Goal: Communication & Community: Answer question/provide support

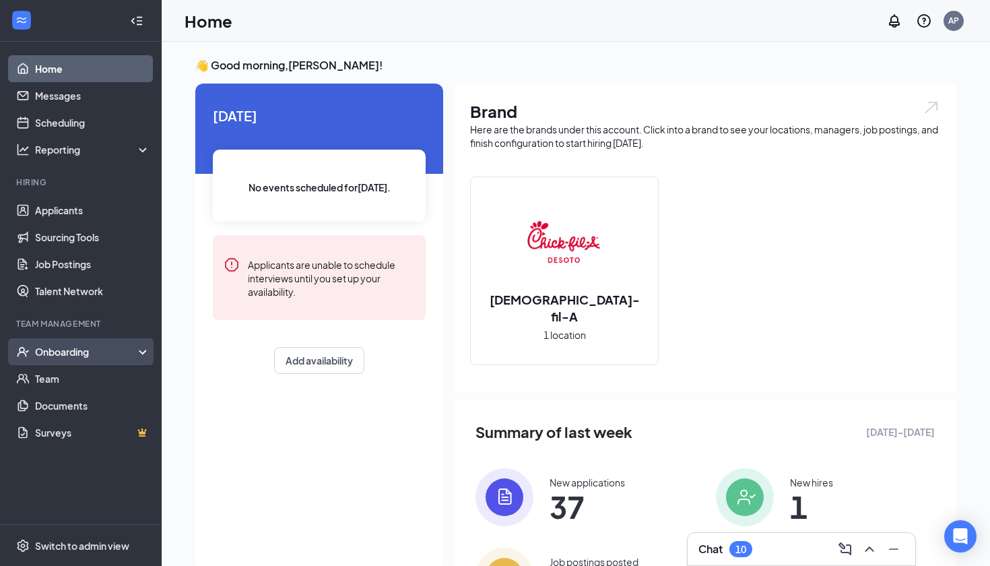
click at [94, 354] on div "Onboarding" at bounding box center [87, 351] width 104 height 13
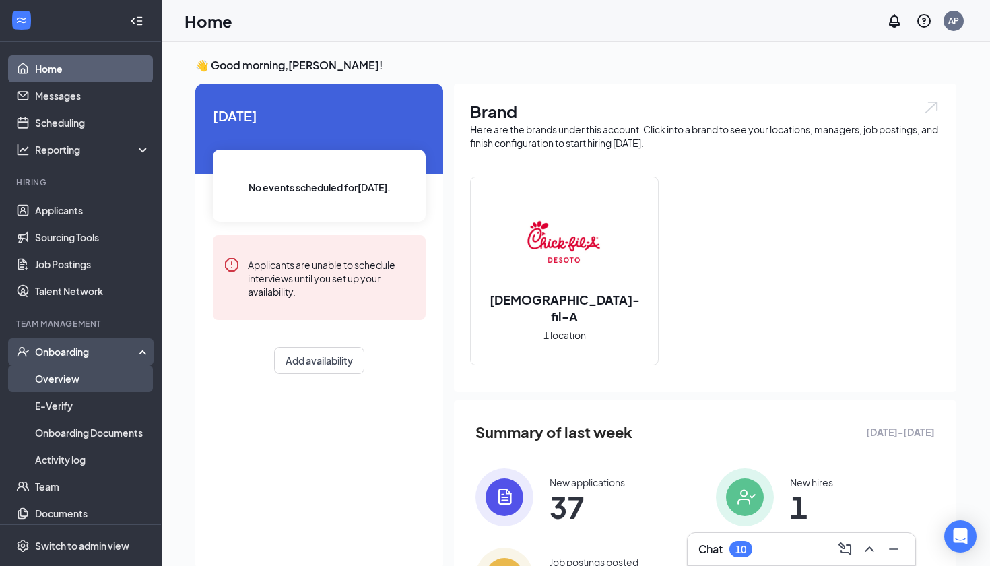
click at [92, 382] on link "Overview" at bounding box center [92, 378] width 115 height 27
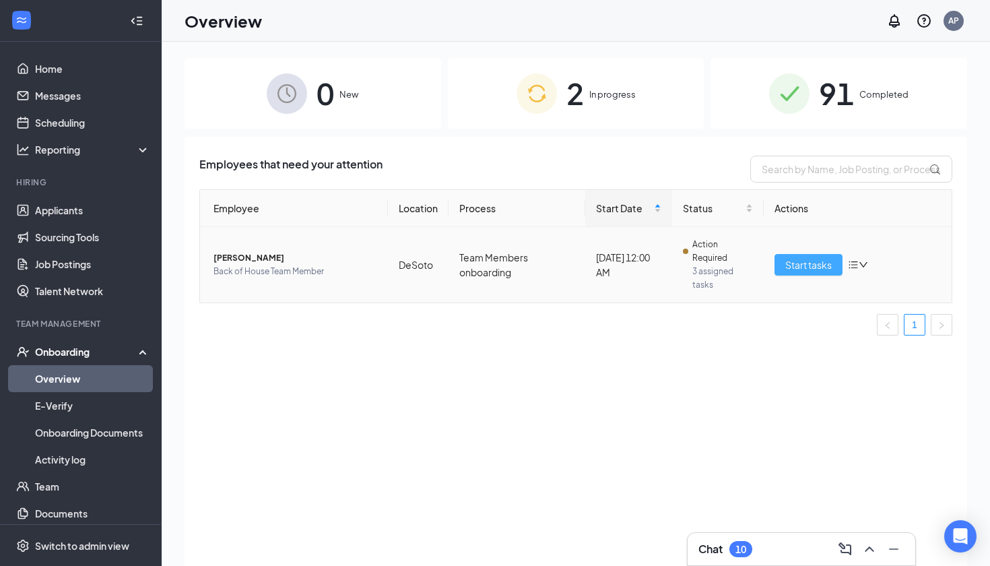
click at [823, 263] on span "Start tasks" at bounding box center [808, 264] width 46 height 15
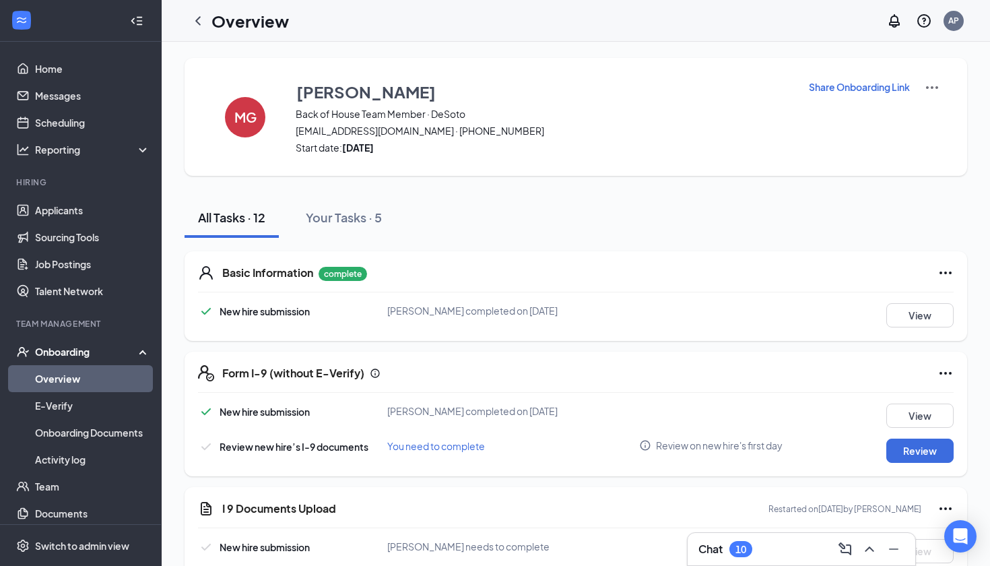
click at [893, 86] on p "Share Onboarding Link" at bounding box center [859, 86] width 101 height 13
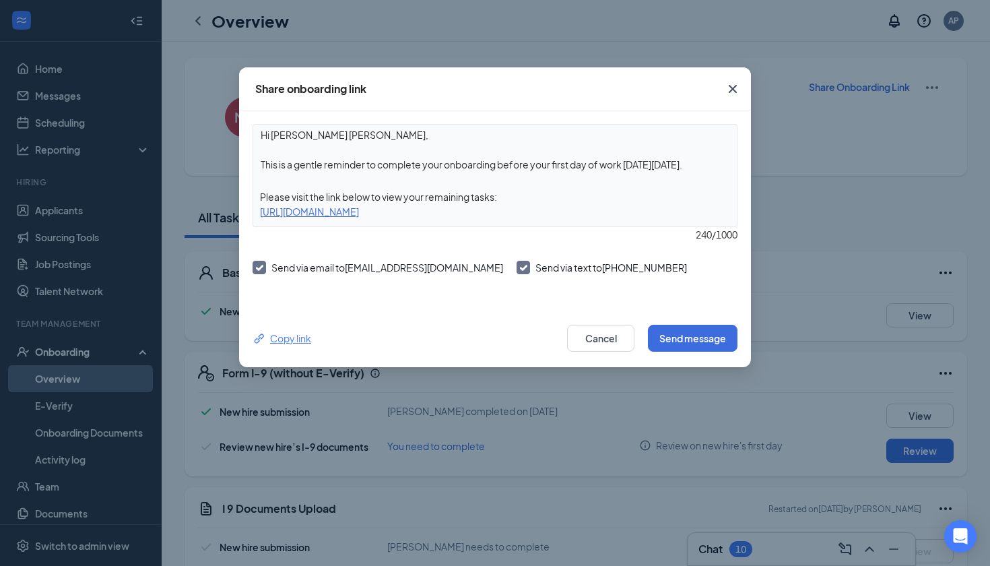
click at [288, 335] on div "Copy link" at bounding box center [282, 338] width 59 height 15
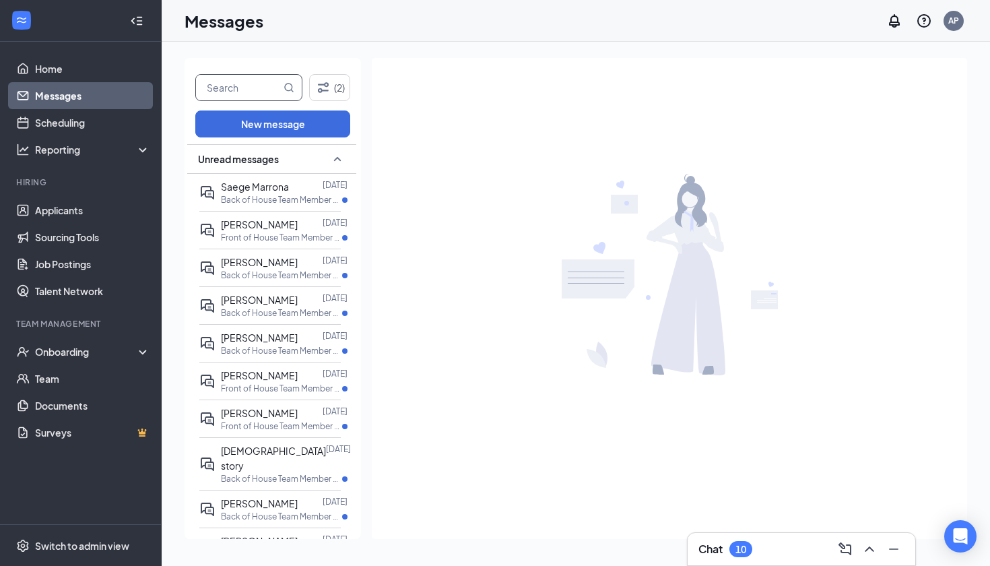
click at [248, 90] on input "text" at bounding box center [238, 88] width 85 height 26
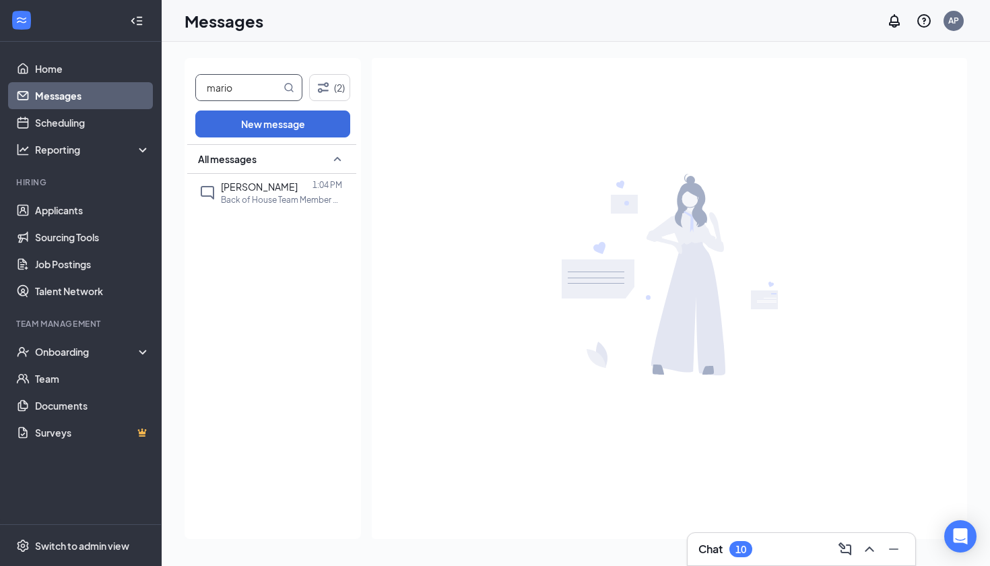
type input "Mario"
drag, startPoint x: 248, startPoint y: 90, endPoint x: 292, endPoint y: 202, distance: 120.3
click at [292, 202] on p "Back of House Team Member at [GEOGRAPHIC_DATA]" at bounding box center [281, 199] width 121 height 11
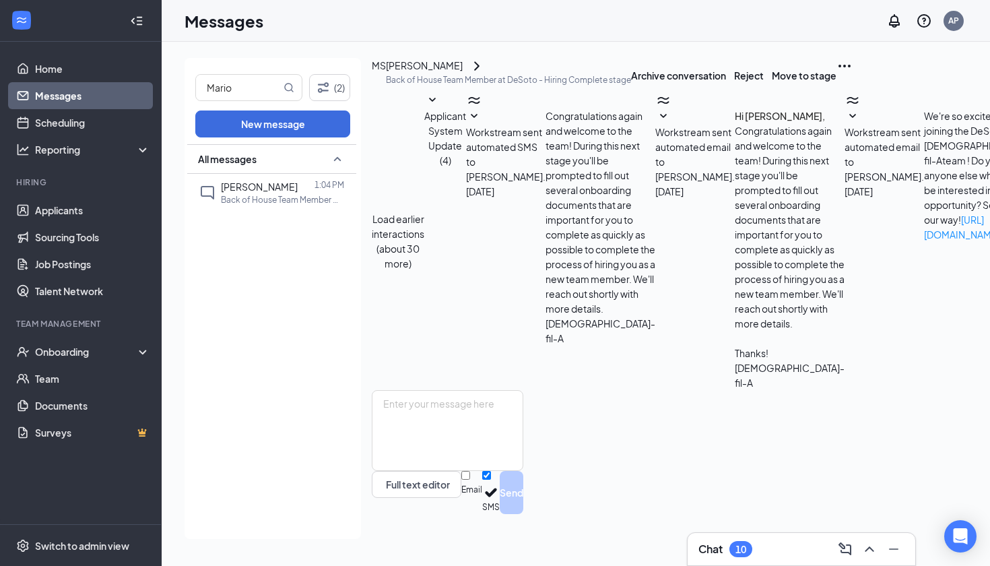
scroll to position [179, 0]
drag, startPoint x: 586, startPoint y: 357, endPoint x: 828, endPoint y: 369, distance: 242.7
copy span "orientation will be [DATE][DATE] 3:00pm. Please confirm your attendance and arr…"
click at [113, 65] on link "Home" at bounding box center [92, 68] width 115 height 27
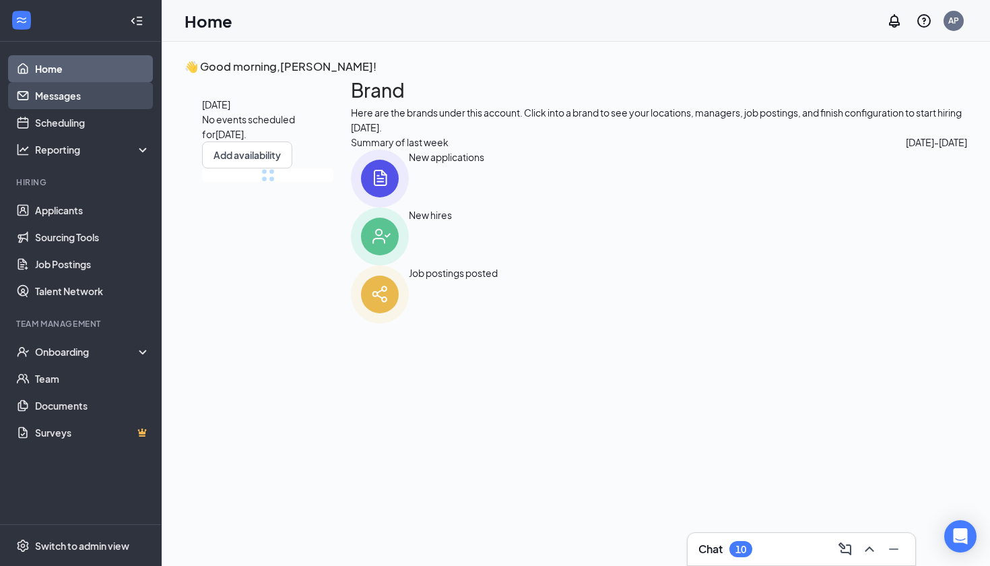
click at [108, 101] on link "Messages" at bounding box center [92, 95] width 115 height 27
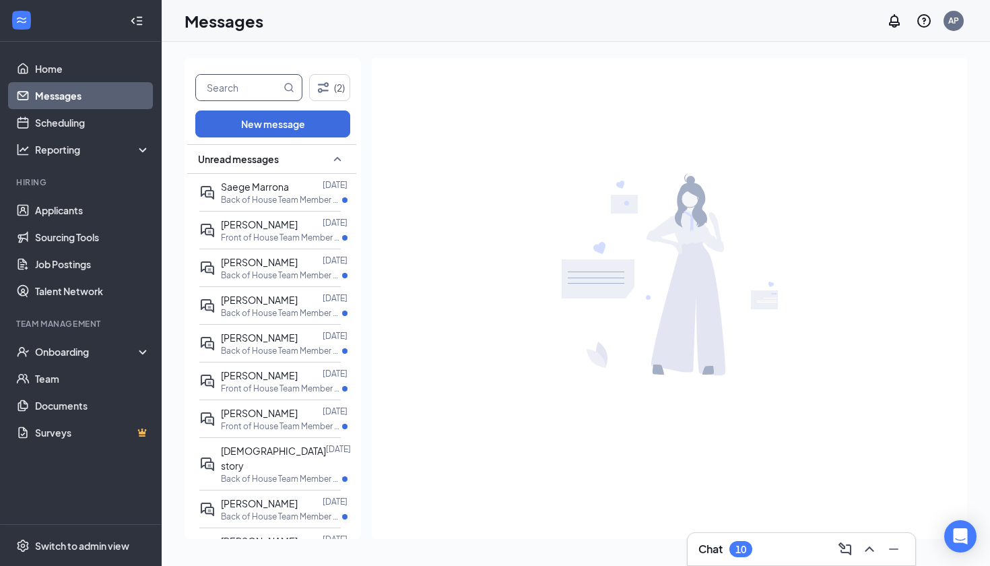
click at [267, 87] on input "text" at bounding box center [238, 88] width 85 height 26
type input "[PERSON_NAME]"
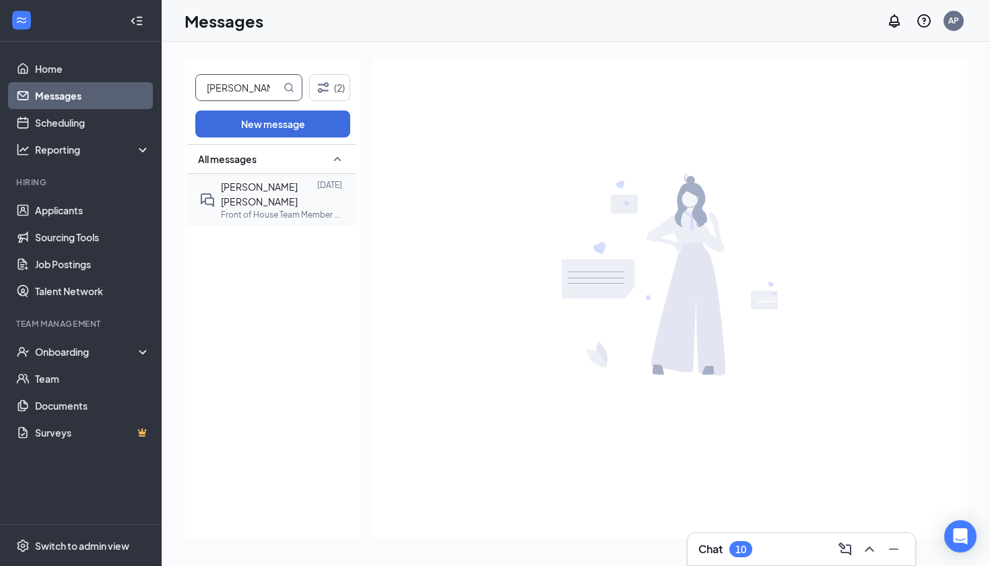
click at [272, 193] on div "[PERSON_NAME] [PERSON_NAME]" at bounding box center [269, 194] width 96 height 30
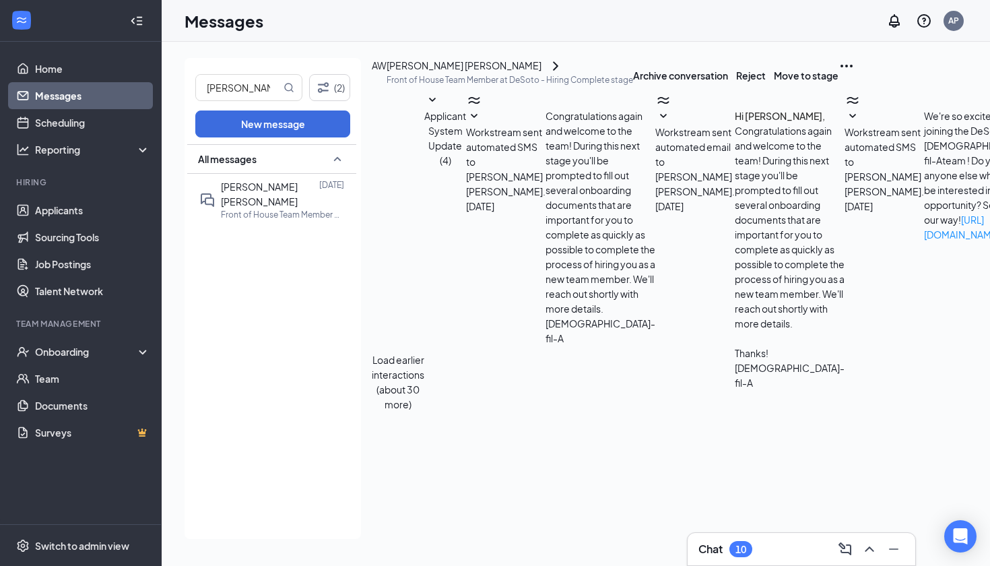
scroll to position [253, 0]
paste textarea "orientation will be [DATE][DATE] 3:00pm. Please confirm your attendance and arr…"
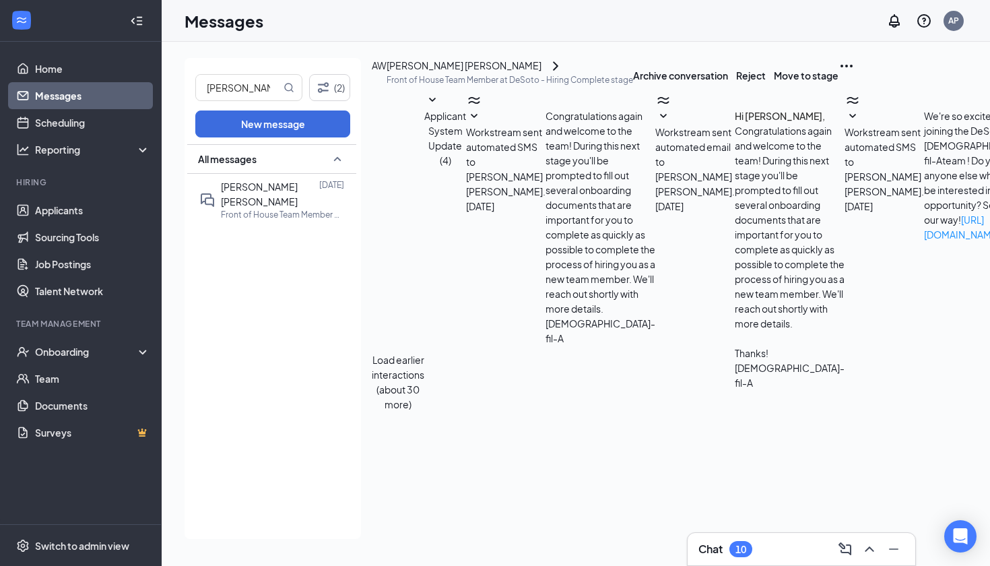
type textarea "Hi [PERSON_NAME], orientation will be [DATE][DATE] 3:00pm. Please confirm your …"
checkbox input "true"
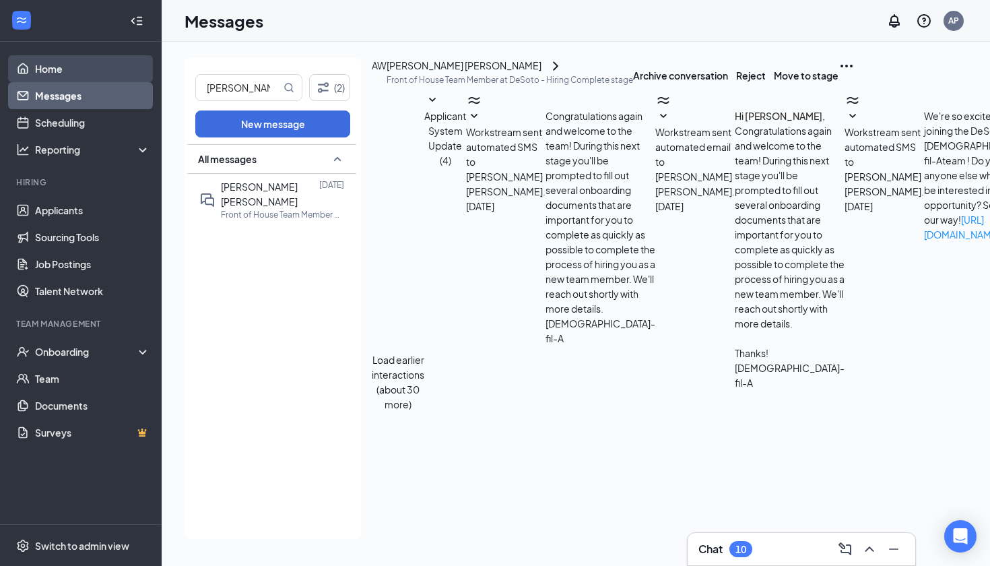
click at [68, 64] on link "Home" at bounding box center [92, 68] width 115 height 27
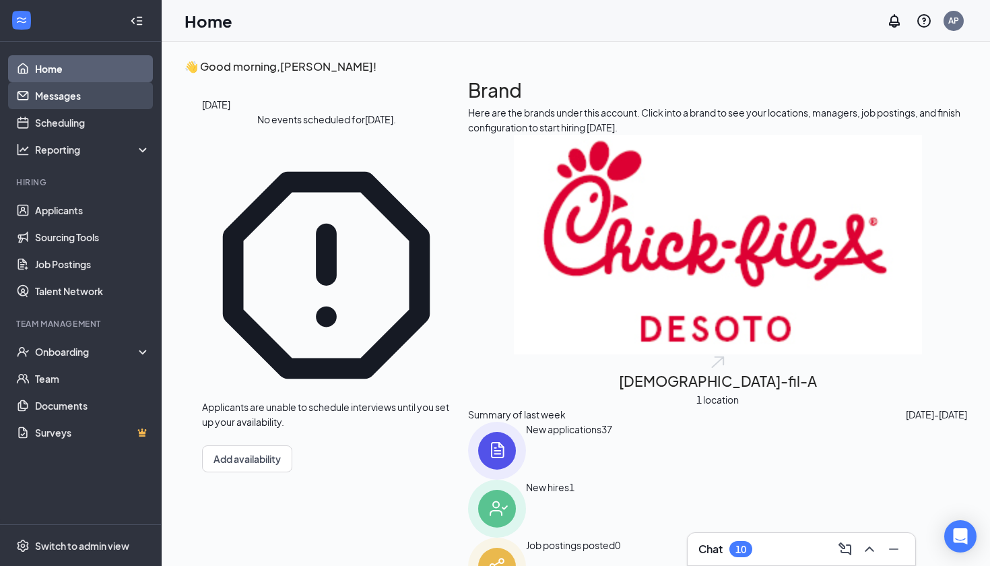
click at [75, 92] on link "Messages" at bounding box center [92, 95] width 115 height 27
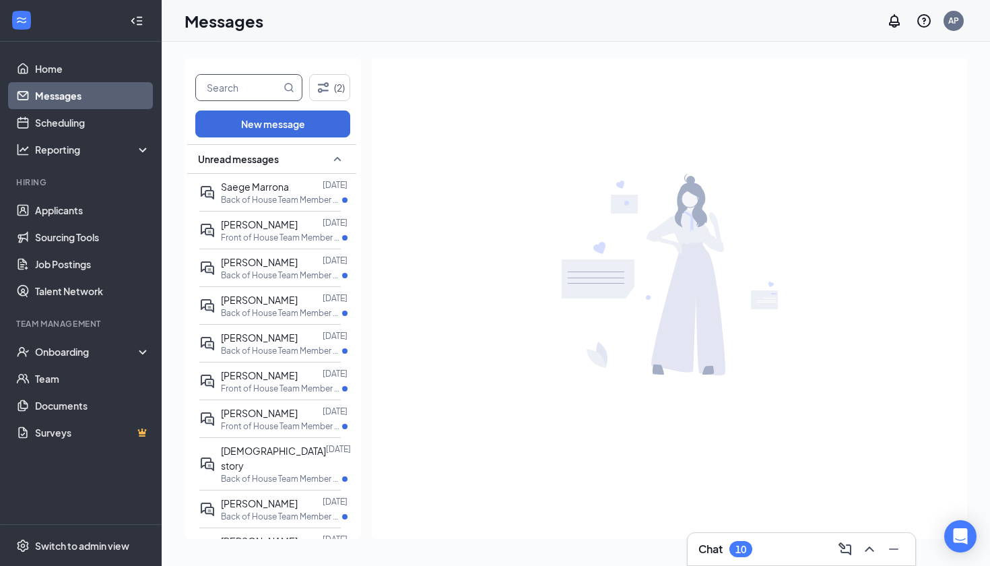
click at [264, 98] on input "text" at bounding box center [238, 88] width 85 height 26
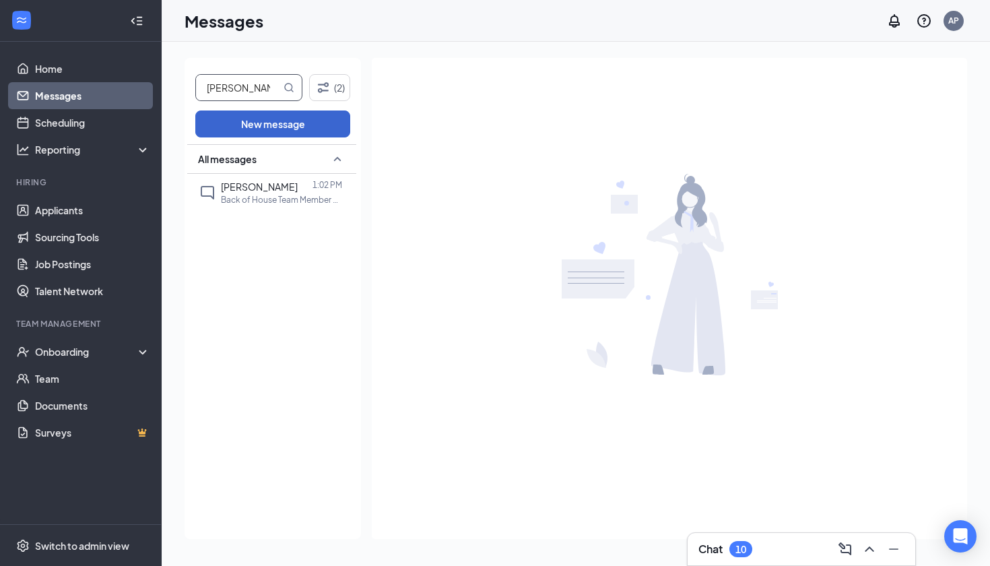
type input "[PERSON_NAME]"
drag, startPoint x: 259, startPoint y: 113, endPoint x: 269, endPoint y: 182, distance: 69.5
click at [269, 182] on span "[PERSON_NAME]" at bounding box center [259, 186] width 77 height 12
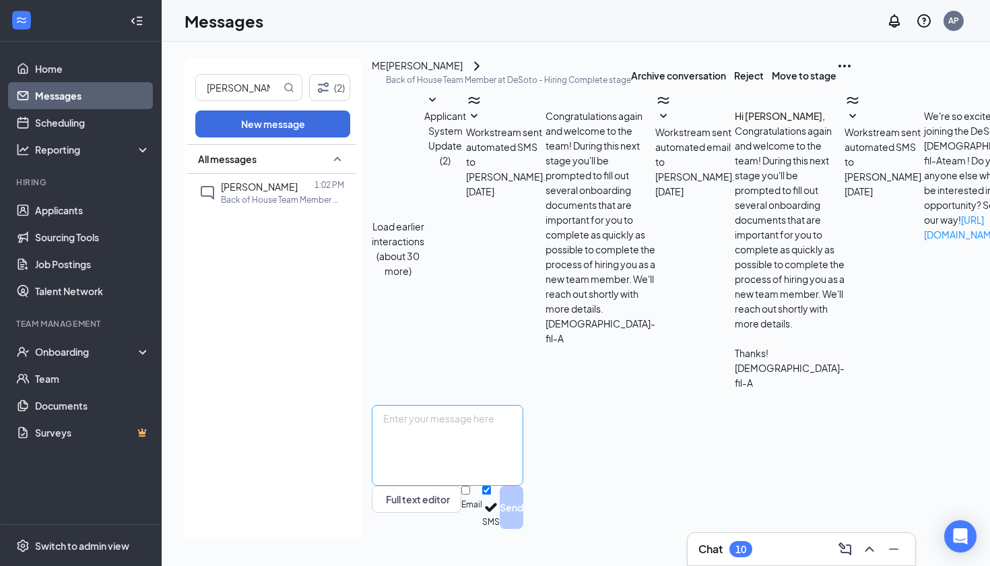
scroll to position [799, 0]
click at [523, 439] on textarea at bounding box center [448, 445] width 152 height 81
click at [519, 428] on textarea "[PERSON_NAME], la orientación sera [DATE][DATE] 3pm. Por favor de confirmar su …" at bounding box center [448, 445] width 152 height 81
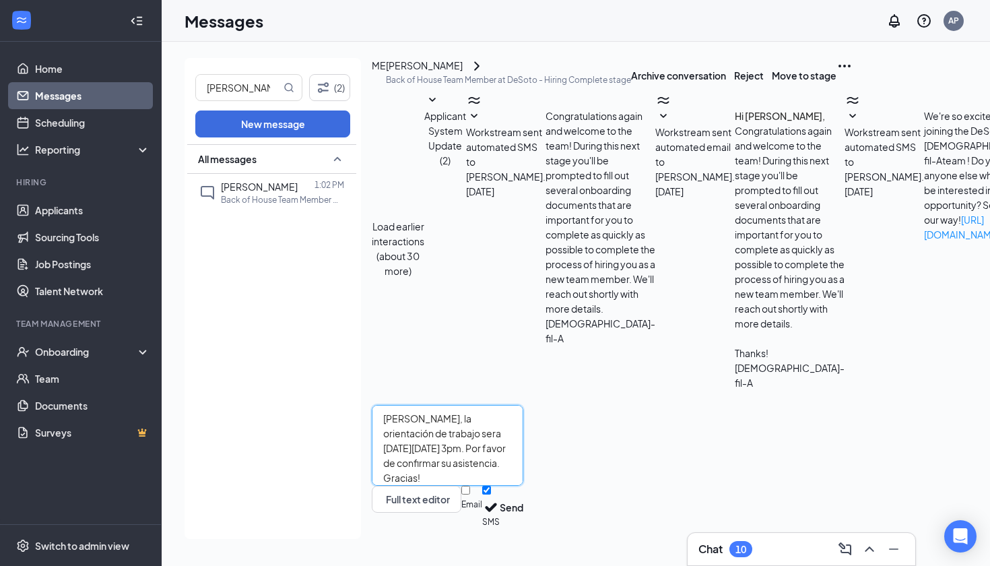
click at [523, 446] on textarea "[PERSON_NAME], la orientación de trabajo sera [DATE][DATE] 3pm. Por favor de co…" at bounding box center [448, 445] width 152 height 81
type textarea "[PERSON_NAME], la orientación de trabajo sera [DATE][DATE] 3pm. Por favor de co…"
click at [482, 498] on div at bounding box center [471, 498] width 21 height 0
click at [470, 494] on input "Email" at bounding box center [465, 489] width 9 height 9
checkbox input "true"
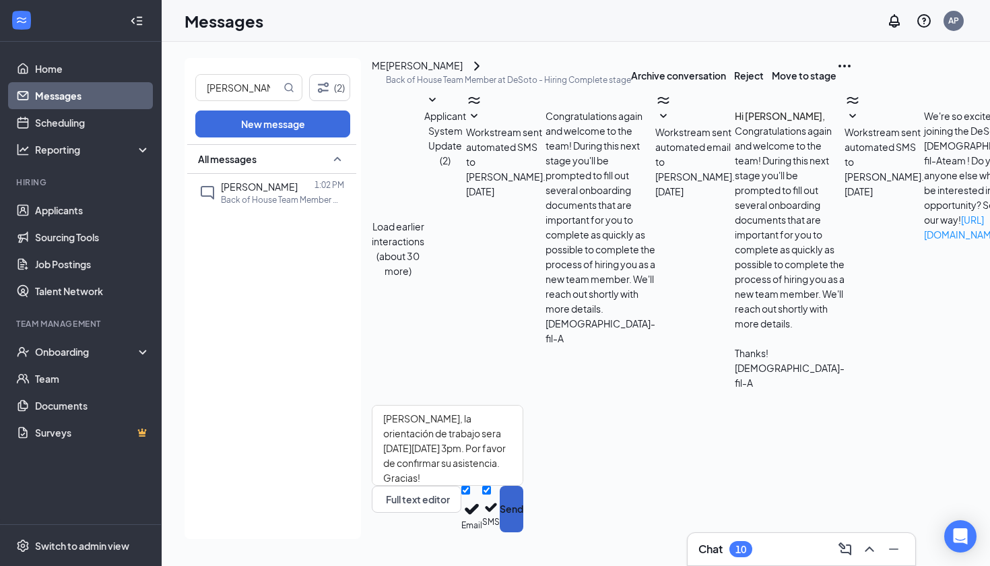
click at [523, 518] on button "Send" at bounding box center [512, 508] width 24 height 46
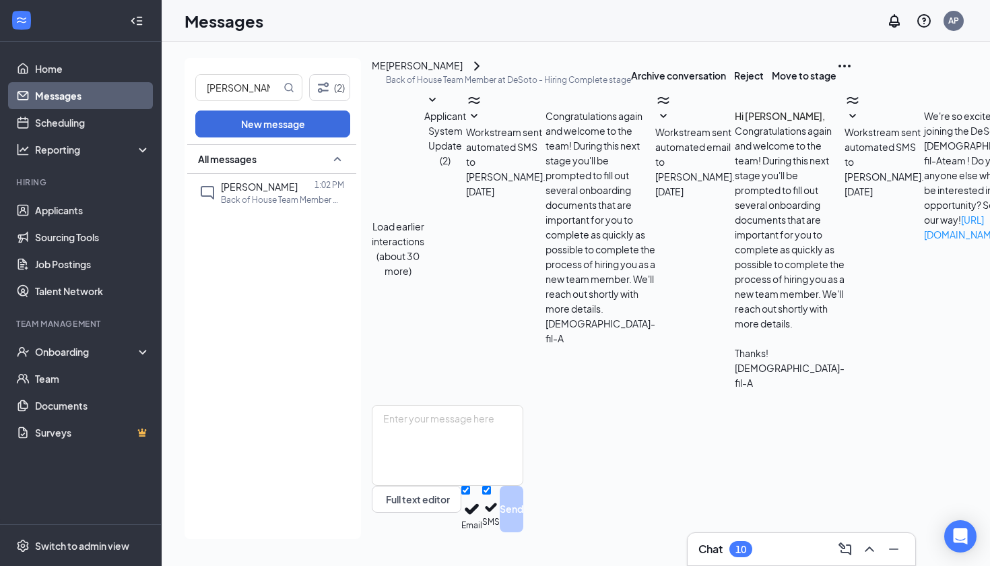
scroll to position [974, 0]
click at [92, 79] on link "Home" at bounding box center [92, 68] width 115 height 27
